Goal: Task Accomplishment & Management: Complete application form

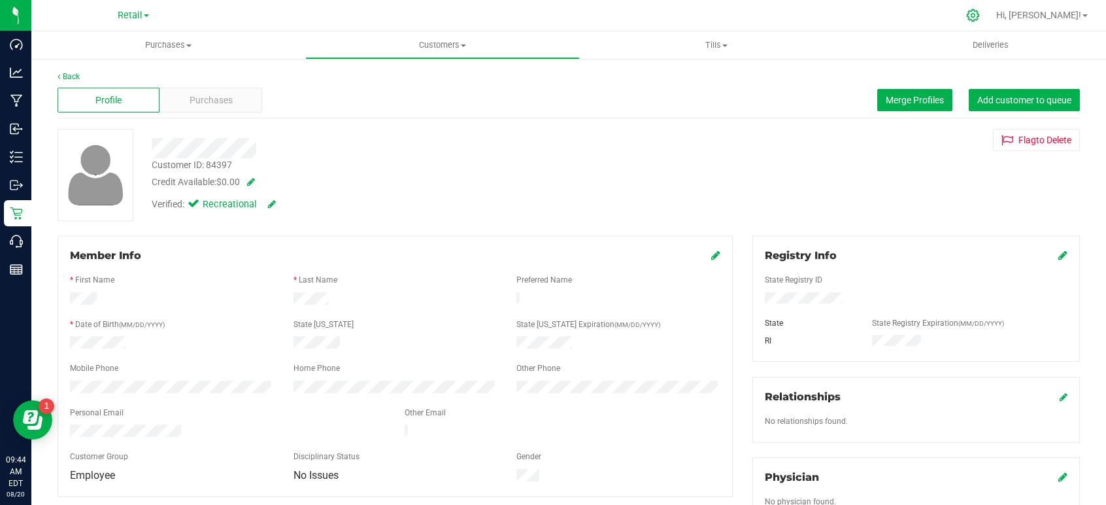
click at [990, 13] on div at bounding box center [973, 15] width 33 height 28
click at [980, 12] on icon at bounding box center [973, 15] width 14 height 14
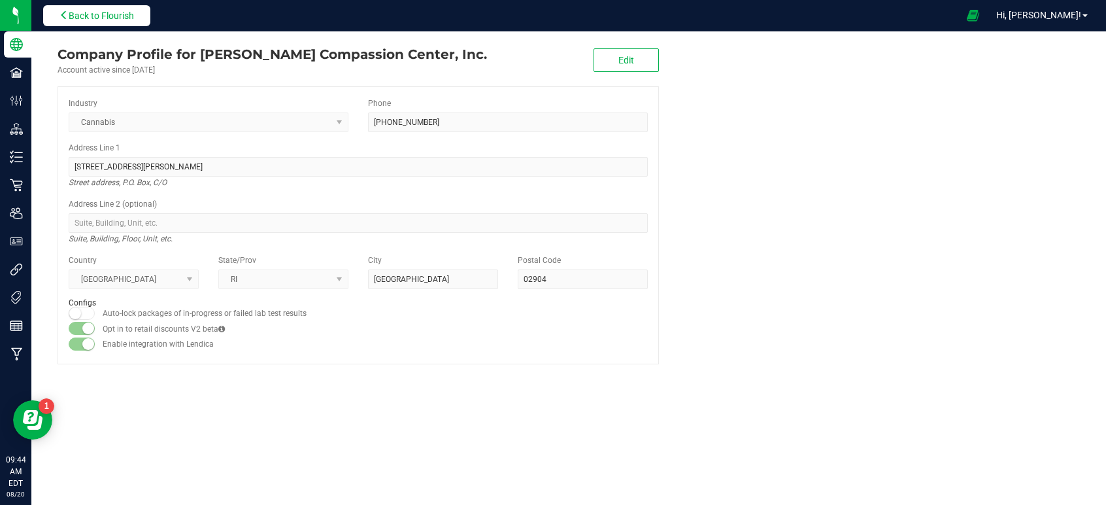
click at [59, 21] on button "Back to Flourish" at bounding box center [96, 15] width 107 height 21
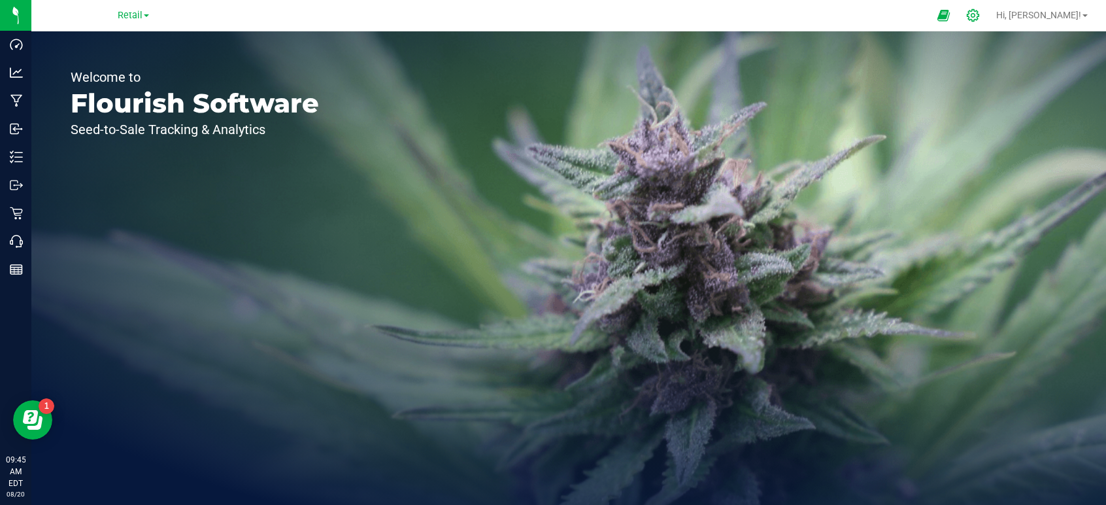
click at [980, 17] on icon at bounding box center [973, 15] width 14 height 14
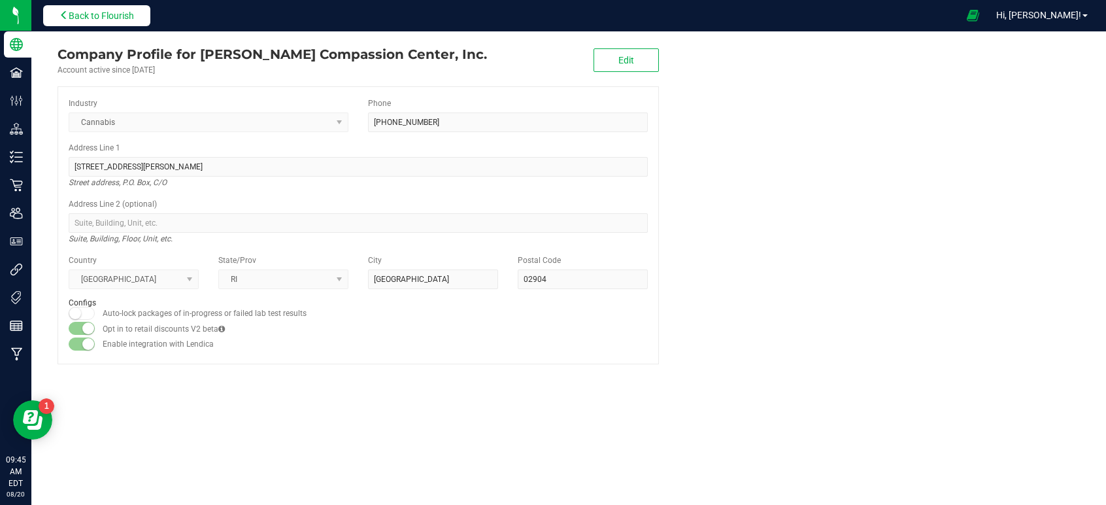
click at [97, 20] on span "Back to Flourish" at bounding box center [101, 15] width 65 height 10
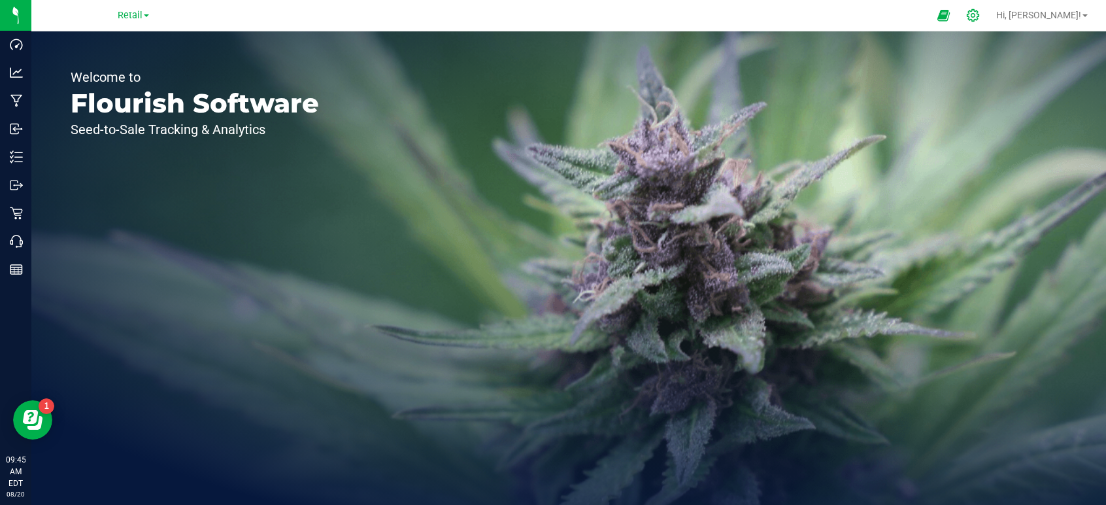
click at [979, 14] on icon at bounding box center [973, 15] width 12 height 12
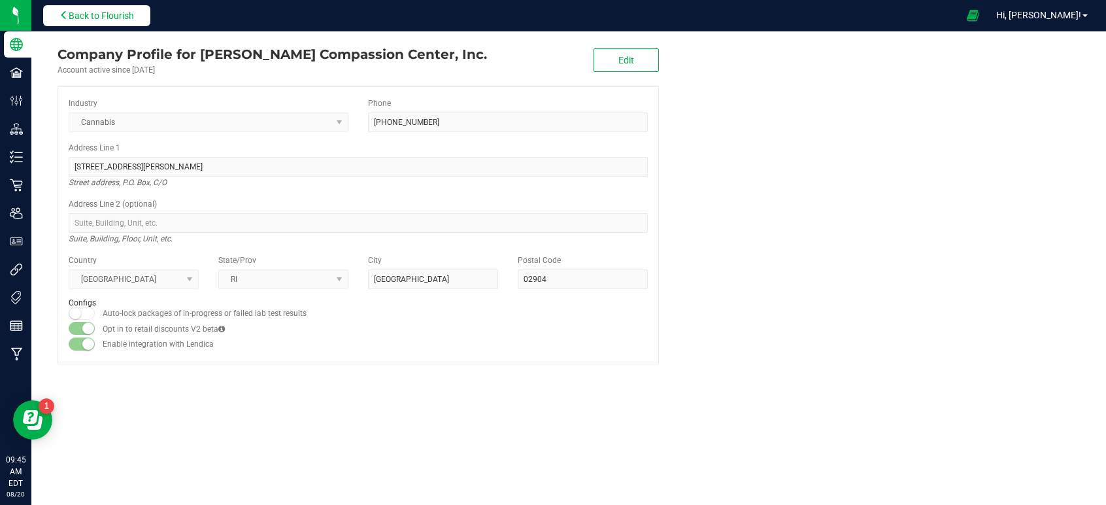
click at [122, 13] on span "Back to Flourish" at bounding box center [101, 15] width 65 height 10
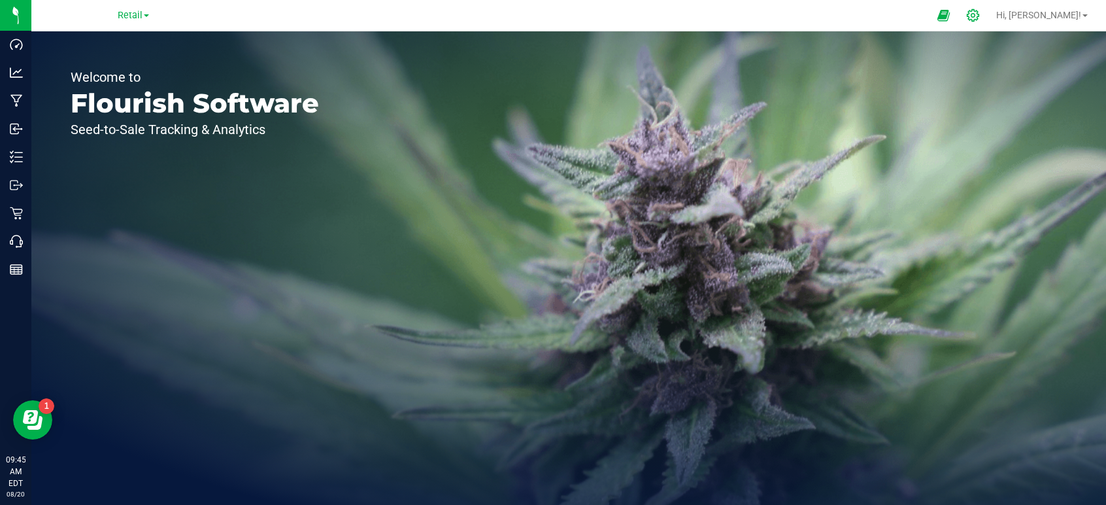
click at [979, 14] on icon at bounding box center [973, 15] width 12 height 12
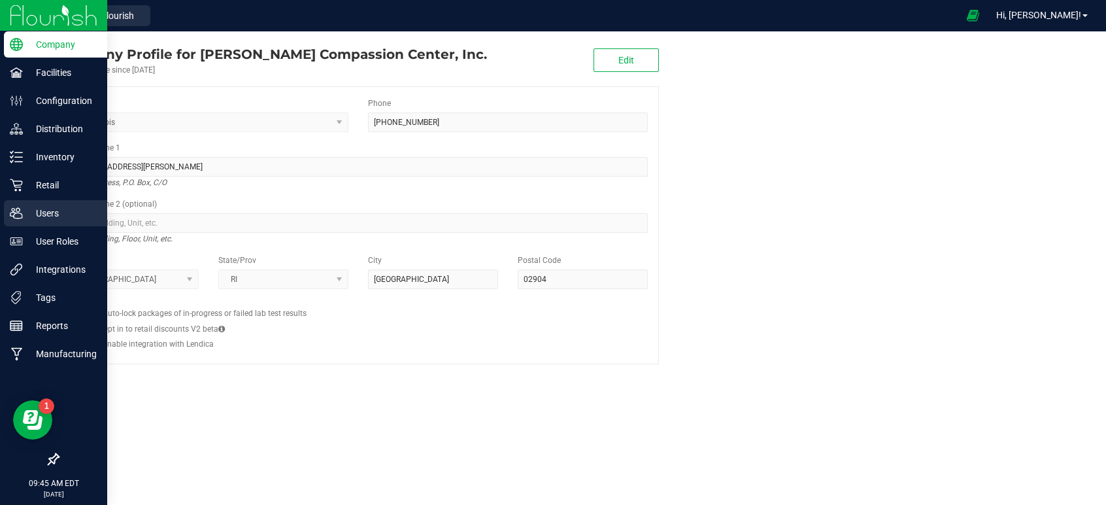
click at [46, 209] on p "Users" at bounding box center [62, 213] width 78 height 16
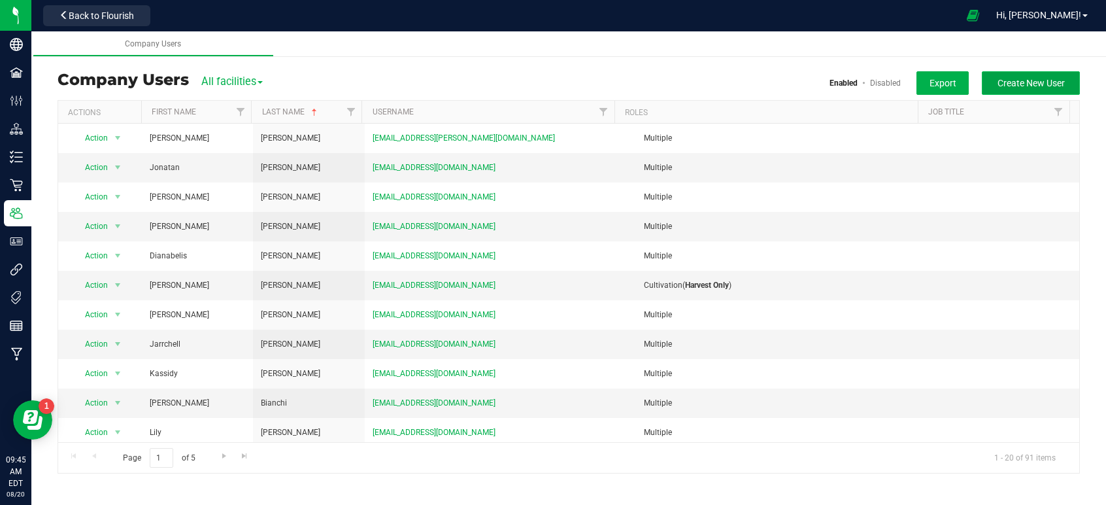
click at [1018, 78] on span "Create New User" at bounding box center [1031, 83] width 67 height 10
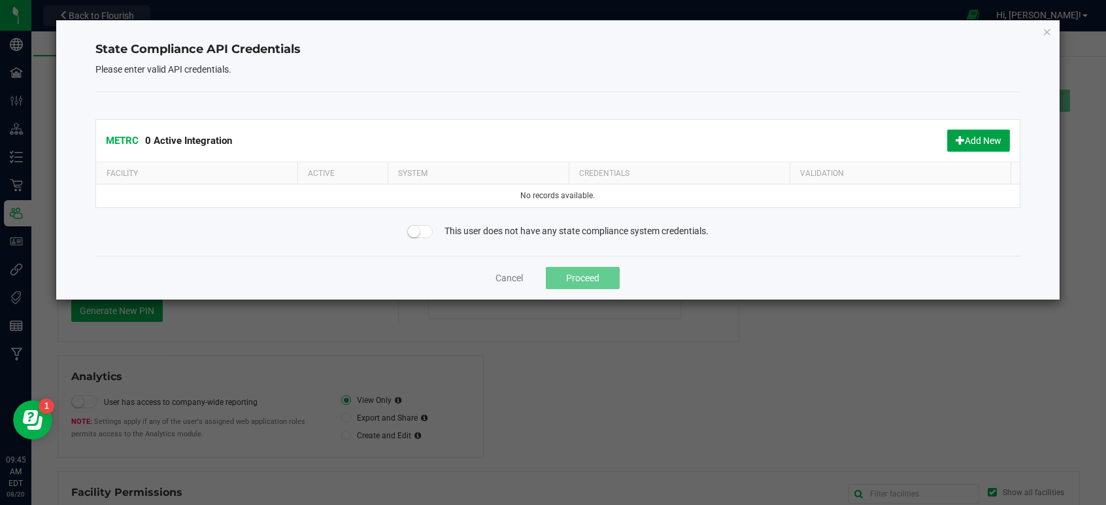
click at [986, 138] on button "Add New" at bounding box center [978, 140] width 63 height 22
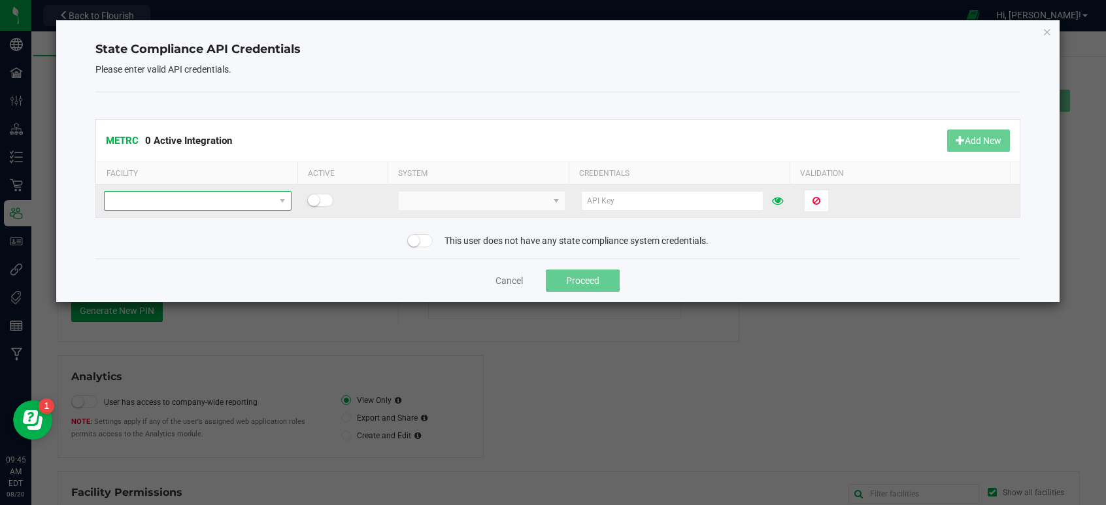
click at [248, 196] on span at bounding box center [189, 201] width 169 height 18
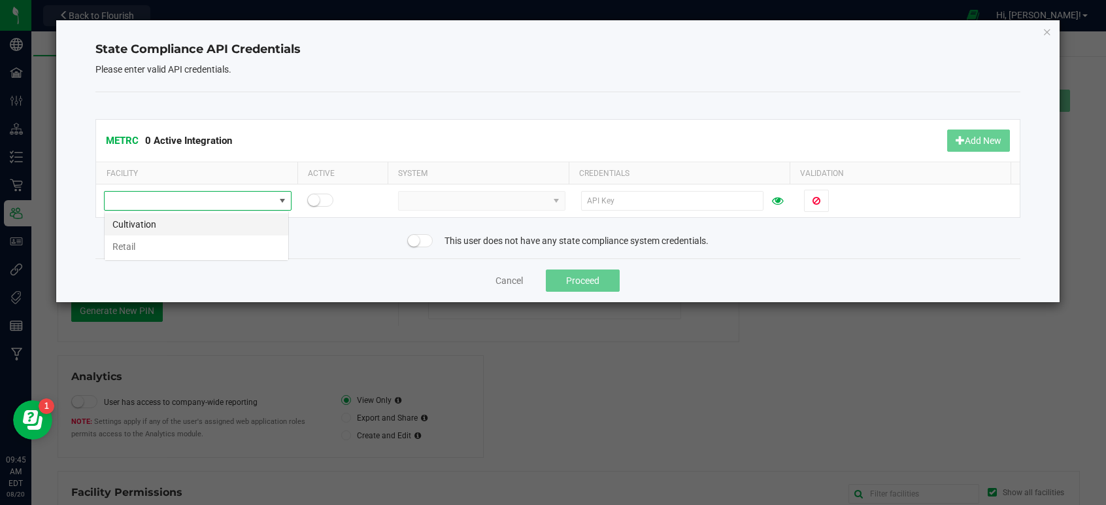
scroll to position [20, 185]
click at [135, 249] on li "Retail" at bounding box center [197, 246] width 184 height 22
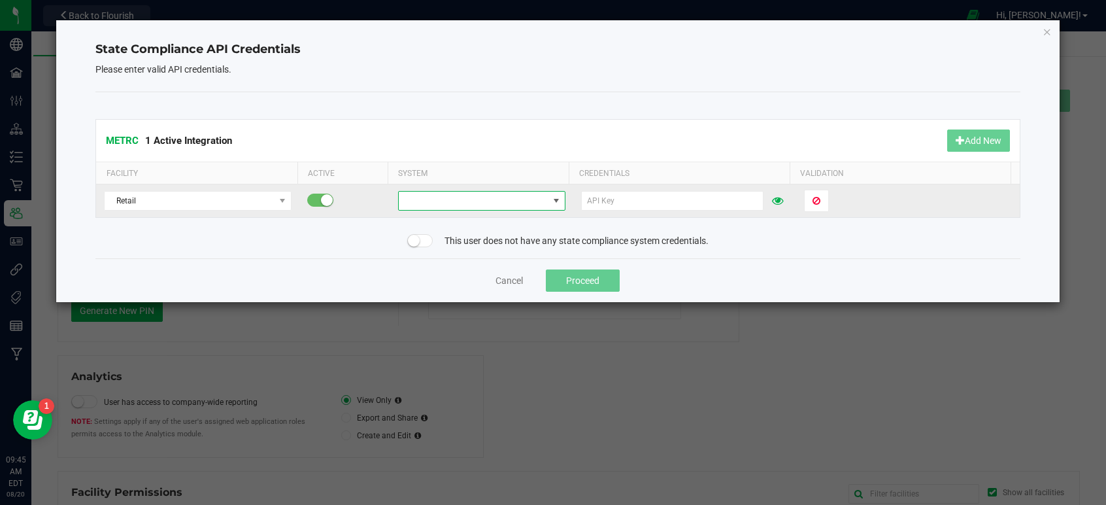
click at [434, 197] on span at bounding box center [473, 201] width 149 height 18
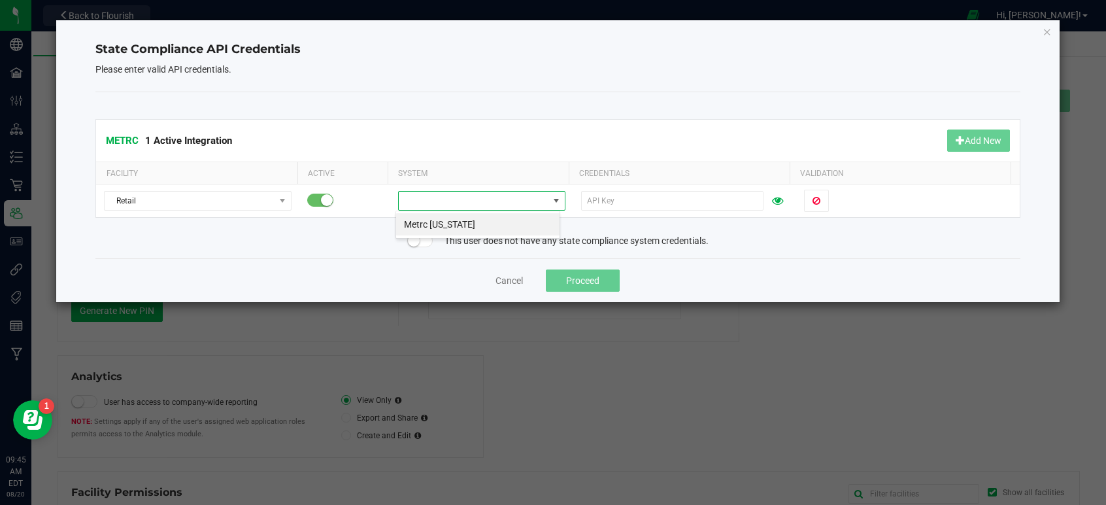
scroll to position [20, 165]
click at [443, 223] on li "Metrc [US_STATE]" at bounding box center [477, 224] width 163 height 22
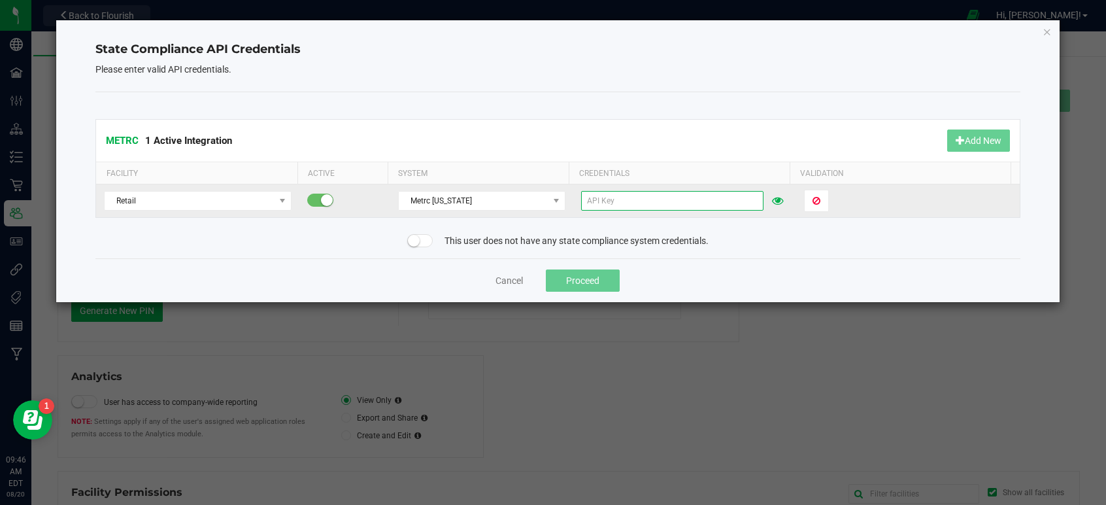
click at [622, 198] on input "text" at bounding box center [672, 201] width 182 height 20
paste input "w5I3Y5qqku6iAVTzJiTZhV6gP6z4K4E6cF0QQ2yaNjh11ARo"
type input "w5I3Y5qqku6iAVTzJiTZhV6gP6z4K4E6cF0QQ2yaNjh11ARo"
click at [813, 196] on span "Validate" at bounding box center [829, 200] width 33 height 10
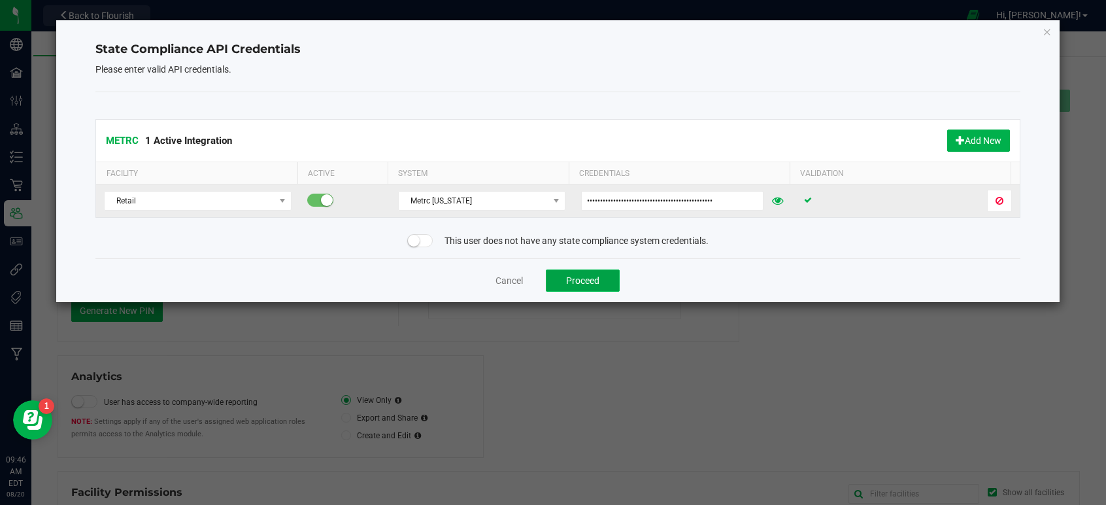
click at [582, 277] on button "Proceed" at bounding box center [583, 280] width 74 height 22
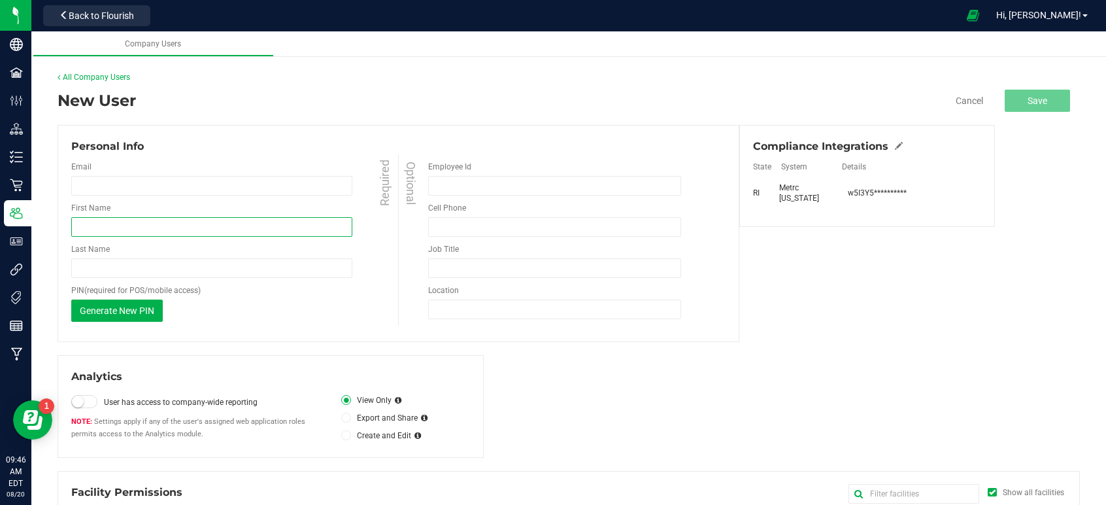
click at [107, 222] on input "First Name" at bounding box center [211, 227] width 281 height 20
paste input "[PERSON_NAME]"
drag, startPoint x: 152, startPoint y: 229, endPoint x: 94, endPoint y: 226, distance: 58.3
click at [94, 226] on input "[PERSON_NAME]" at bounding box center [211, 227] width 281 height 20
type input "[PERSON_NAME]"
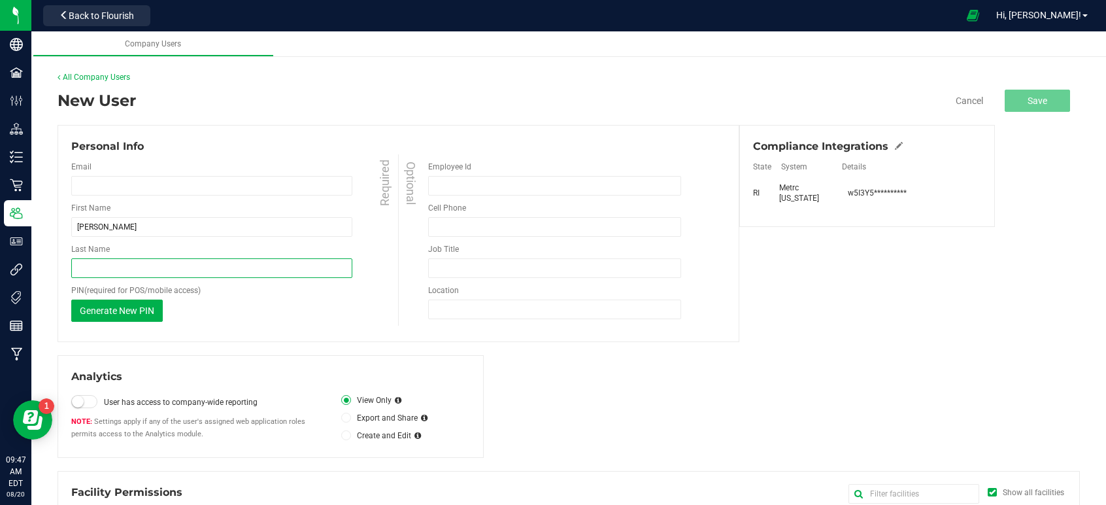
click at [80, 271] on input "Last Name" at bounding box center [211, 268] width 281 height 20
paste input "[PERSON_NAME]"
drag, startPoint x: 118, startPoint y: 267, endPoint x: 63, endPoint y: 267, distance: 54.3
click at [64, 267] on div "Personal Info Email Required First Name [PERSON_NAME] Required Last Name [PERSO…" at bounding box center [399, 233] width 682 height 217
type input "[PERSON_NAME]"
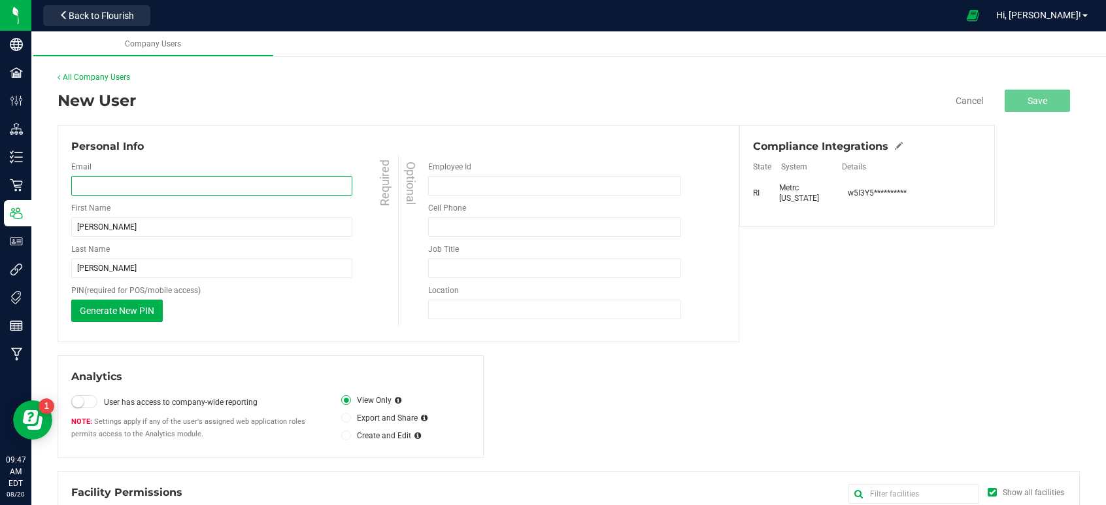
click at [103, 188] on input "email" at bounding box center [211, 186] width 281 height 20
paste input "[EMAIL_ADDRESS][DOMAIN_NAME]"
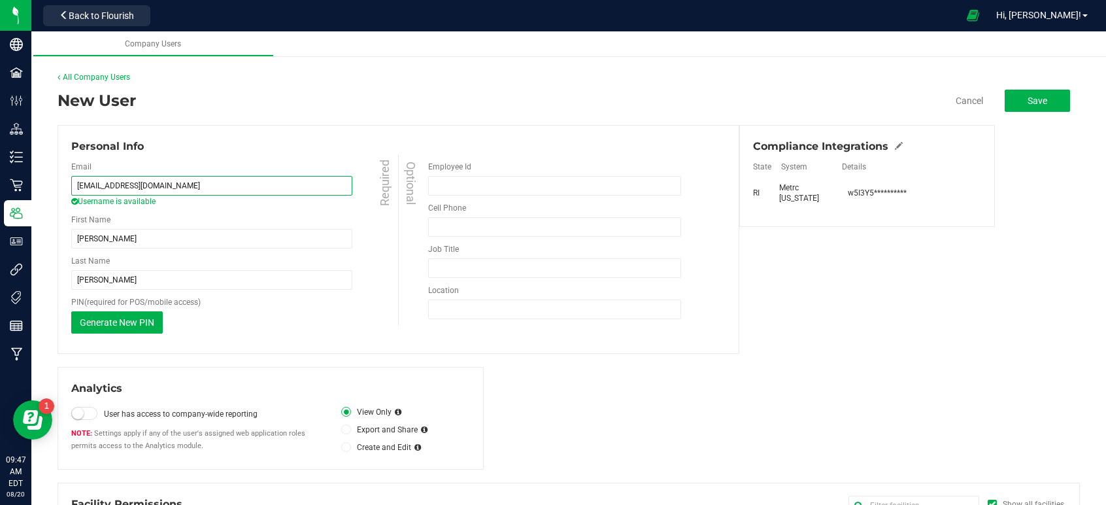
click at [177, 184] on input "[EMAIL_ADDRESS][DOMAIN_NAME]" at bounding box center [211, 186] width 281 height 20
type input "[EMAIL_ADDRESS][DOMAIN_NAME]"
click at [246, 134] on div "Personal Info Email [EMAIL_ADDRESS][DOMAIN_NAME] Username is available Required…" at bounding box center [399, 239] width 682 height 229
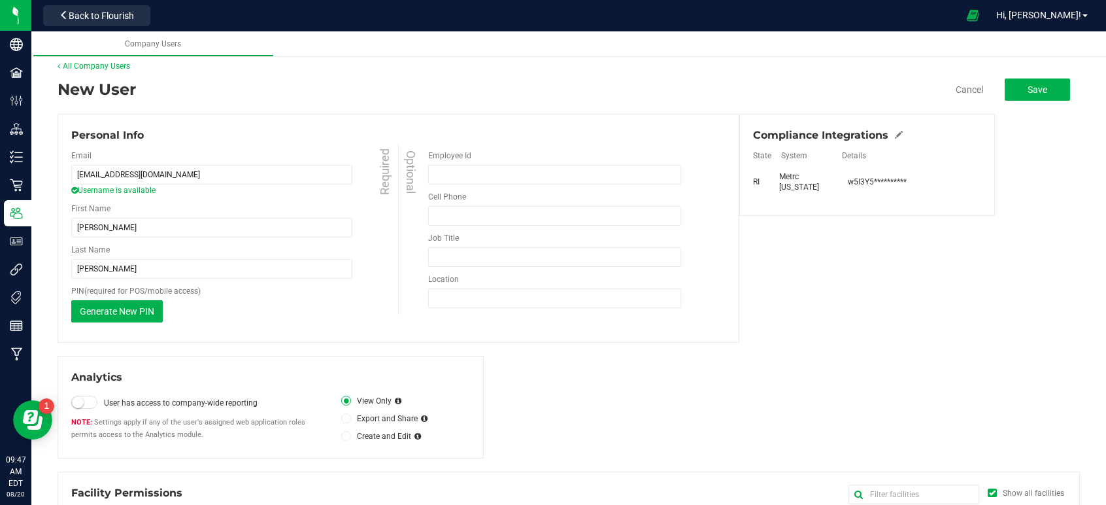
scroll to position [0, 0]
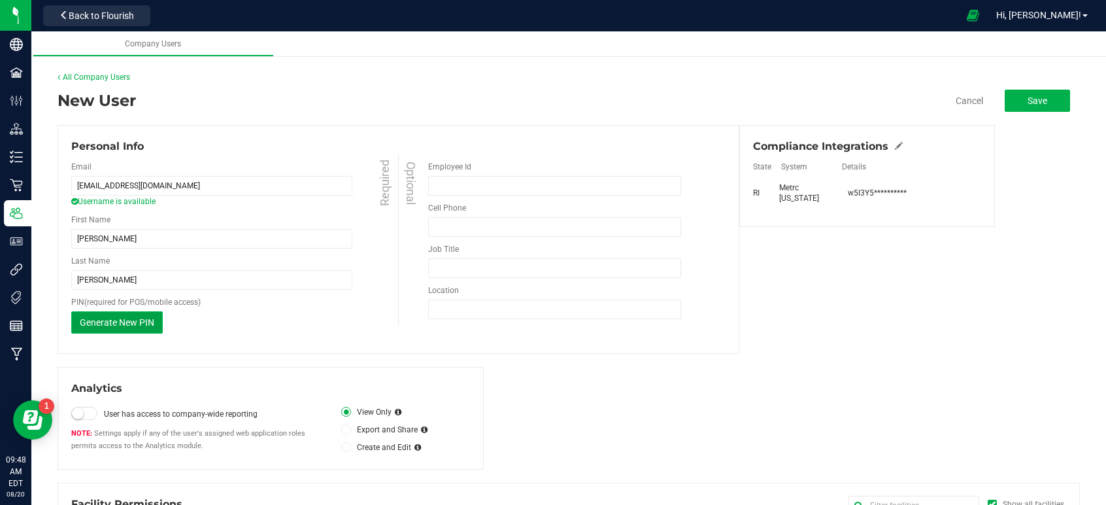
click at [110, 320] on span "Generate New PIN" at bounding box center [117, 322] width 75 height 10
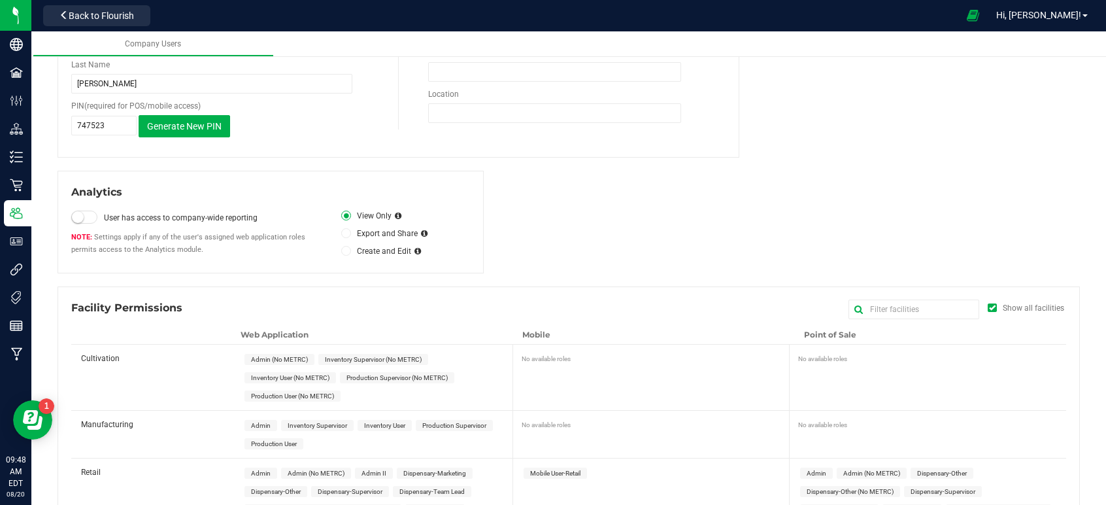
scroll to position [316, 0]
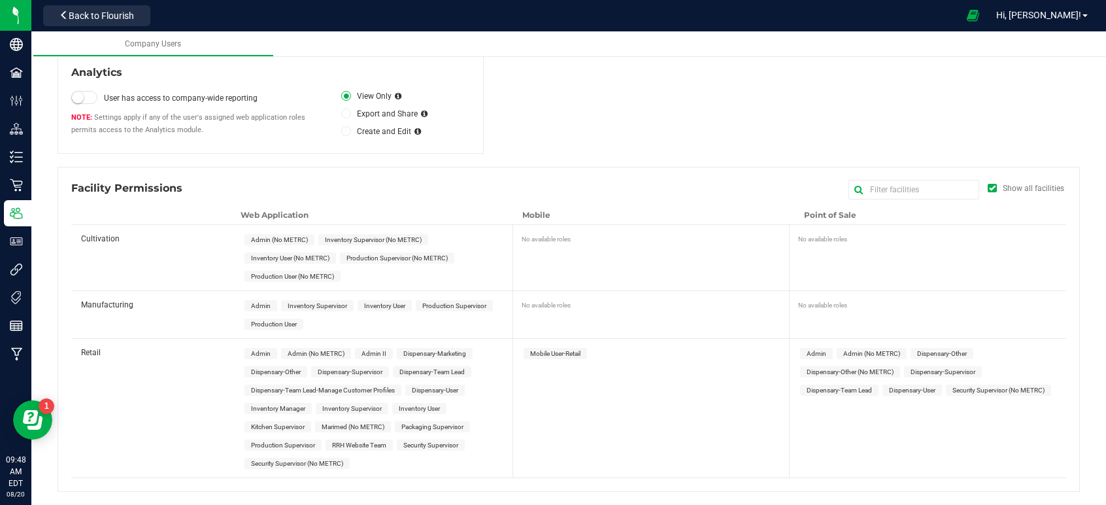
click at [450, 391] on span "Dispensary-User" at bounding box center [435, 389] width 46 height 7
click at [917, 393] on span "Dispensary-User" at bounding box center [912, 389] width 46 height 7
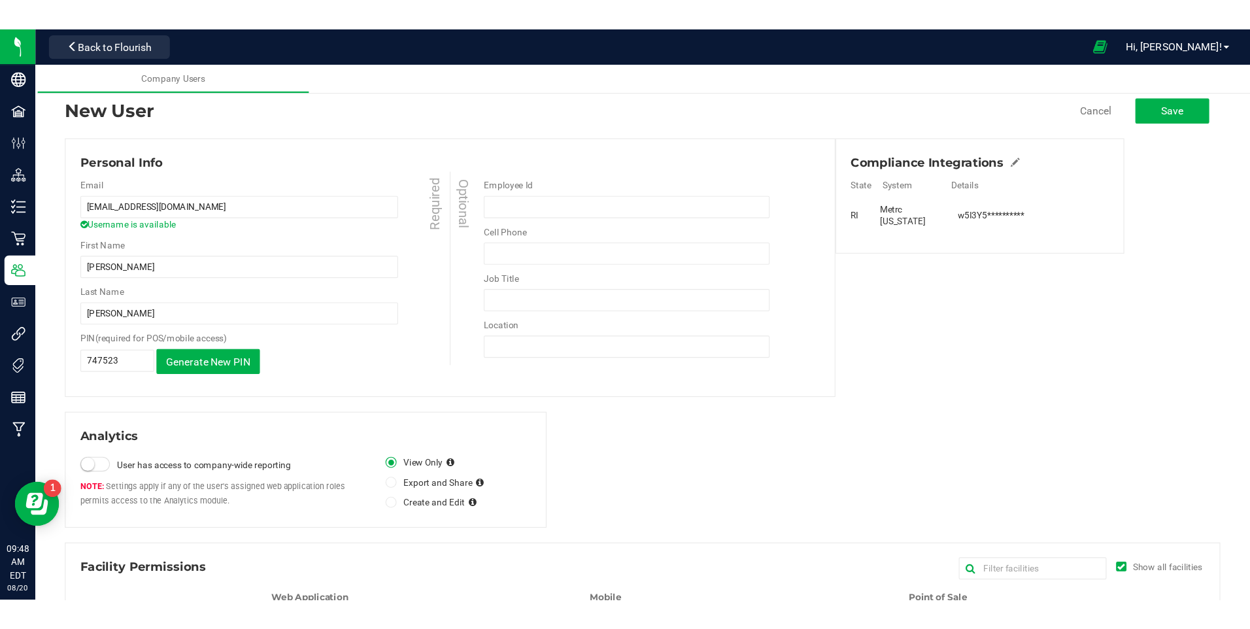
scroll to position [0, 0]
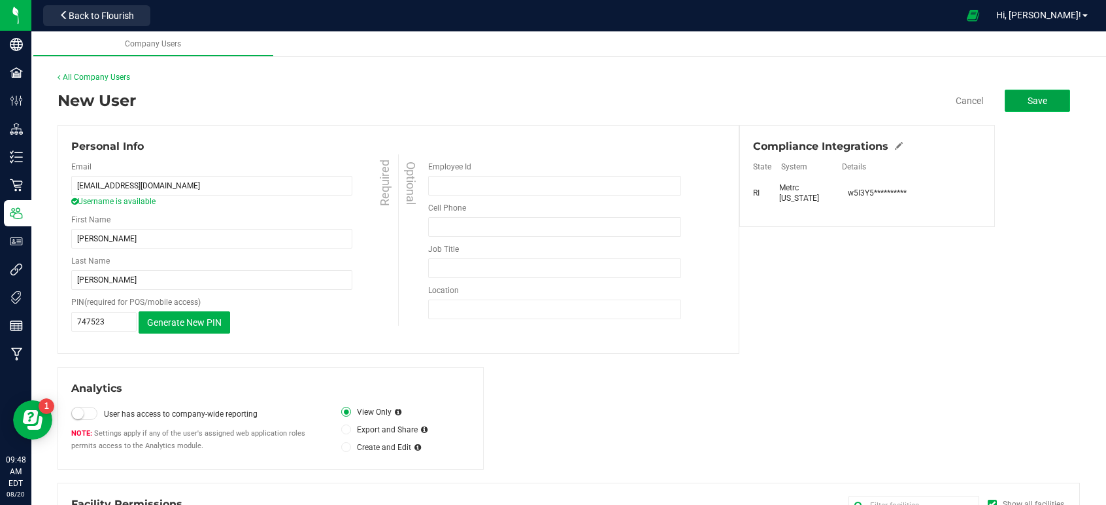
click at [1030, 98] on span "Save" at bounding box center [1038, 100] width 20 height 10
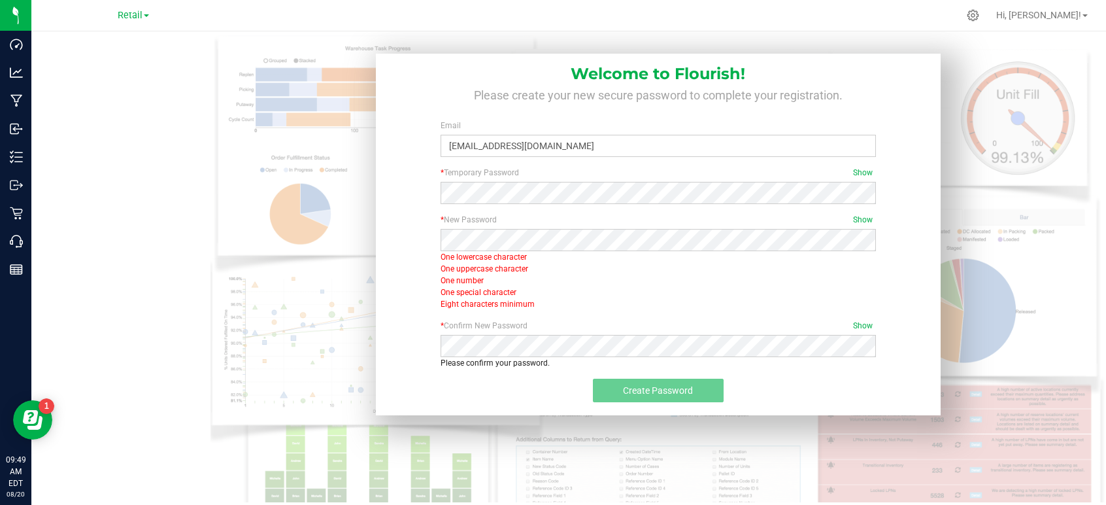
click at [425, 322] on div "* Confirm New Password Show Please confirm your password. Passwords do not matc…" at bounding box center [658, 349] width 547 height 59
drag, startPoint x: 943, startPoint y: 252, endPoint x: 935, endPoint y: 259, distance: 10.6
click at [940, 257] on div "Welcome to Flourish! Please create your new secure password to complete your re…" at bounding box center [658, 229] width 584 height 372
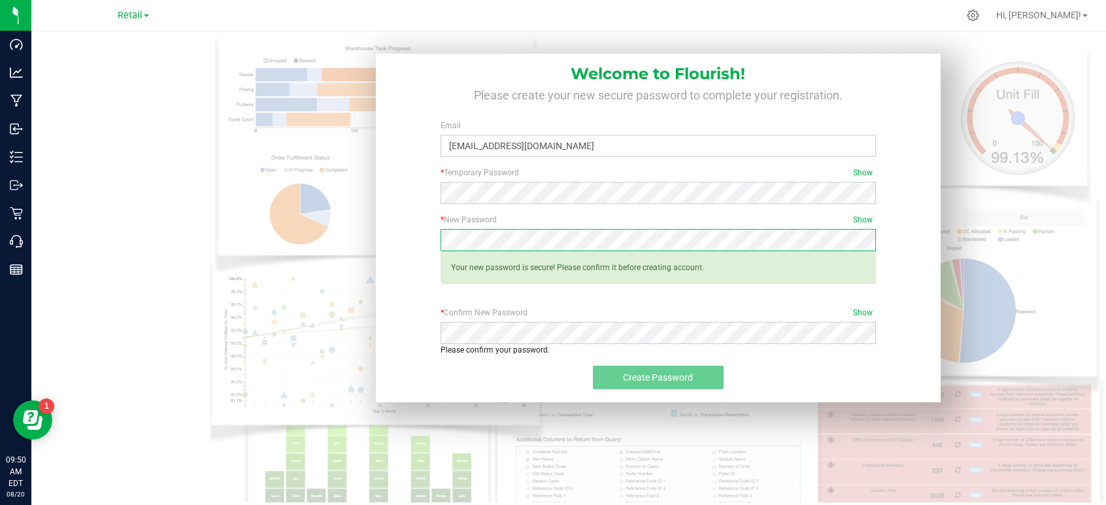
click at [852, 251] on div "* New Password Show Required Your new password is secure! Please confirm it bef…" at bounding box center [658, 255] width 455 height 83
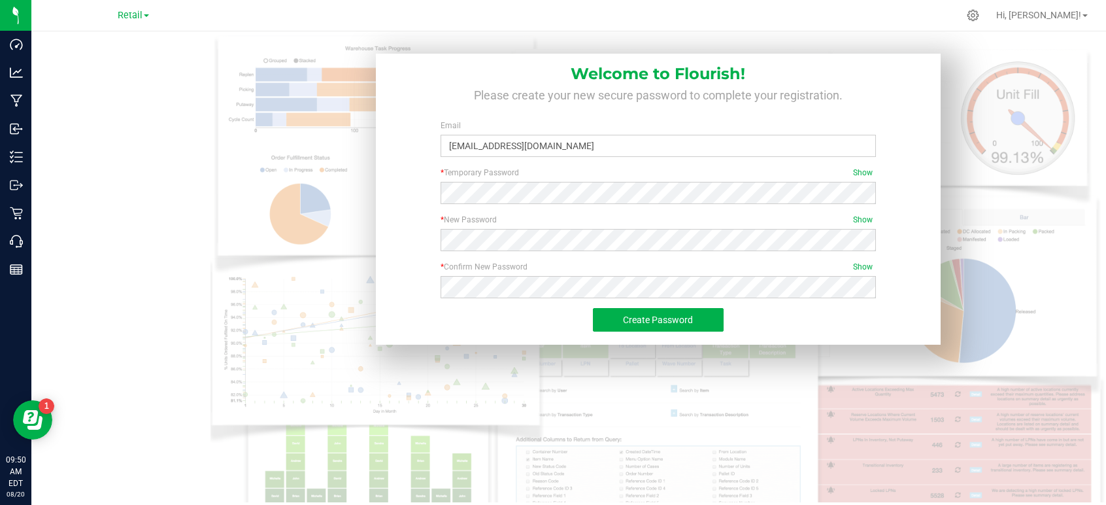
click at [800, 309] on div "Create Password" at bounding box center [658, 326] width 547 height 37
click at [697, 319] on button "Create Password" at bounding box center [658, 320] width 131 height 24
